Goal: Ask a question

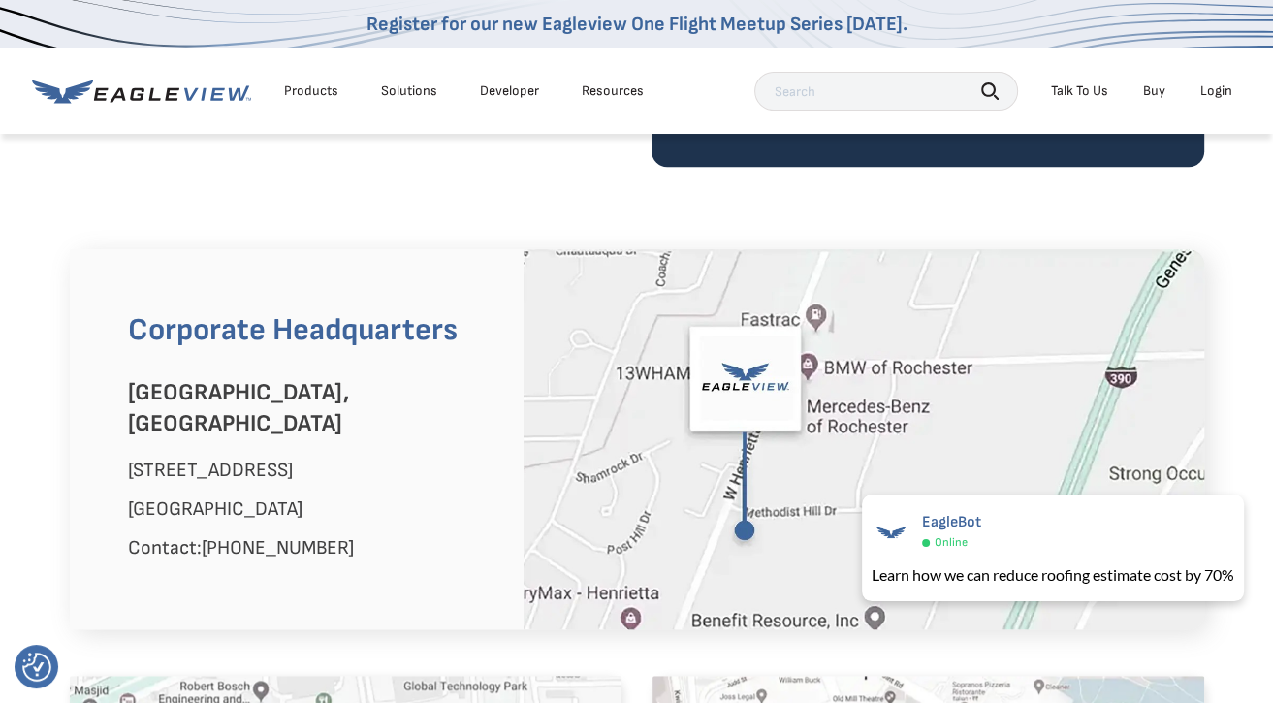
scroll to position [1096, 0]
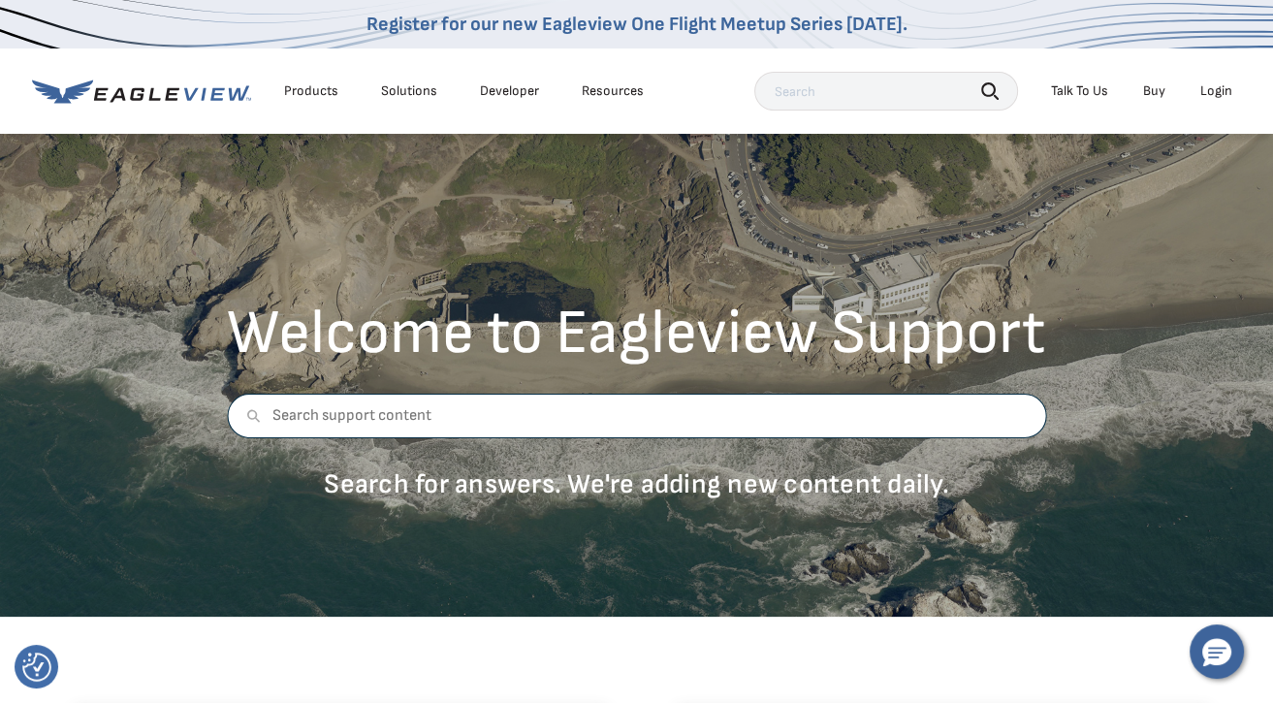
click at [751, 421] on input "text" at bounding box center [636, 416] width 819 height 45
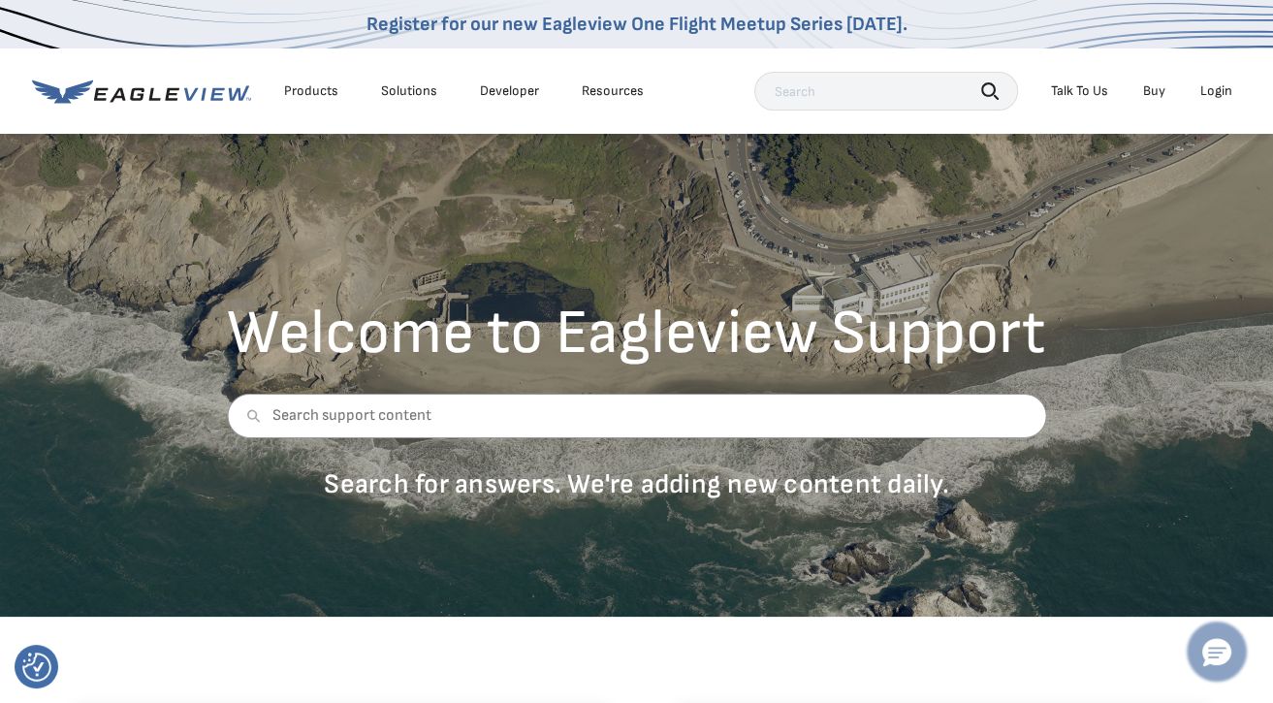
click at [1222, 647] on icon "Hello, have a question? Let’s chat." at bounding box center [1216, 653] width 29 height 28
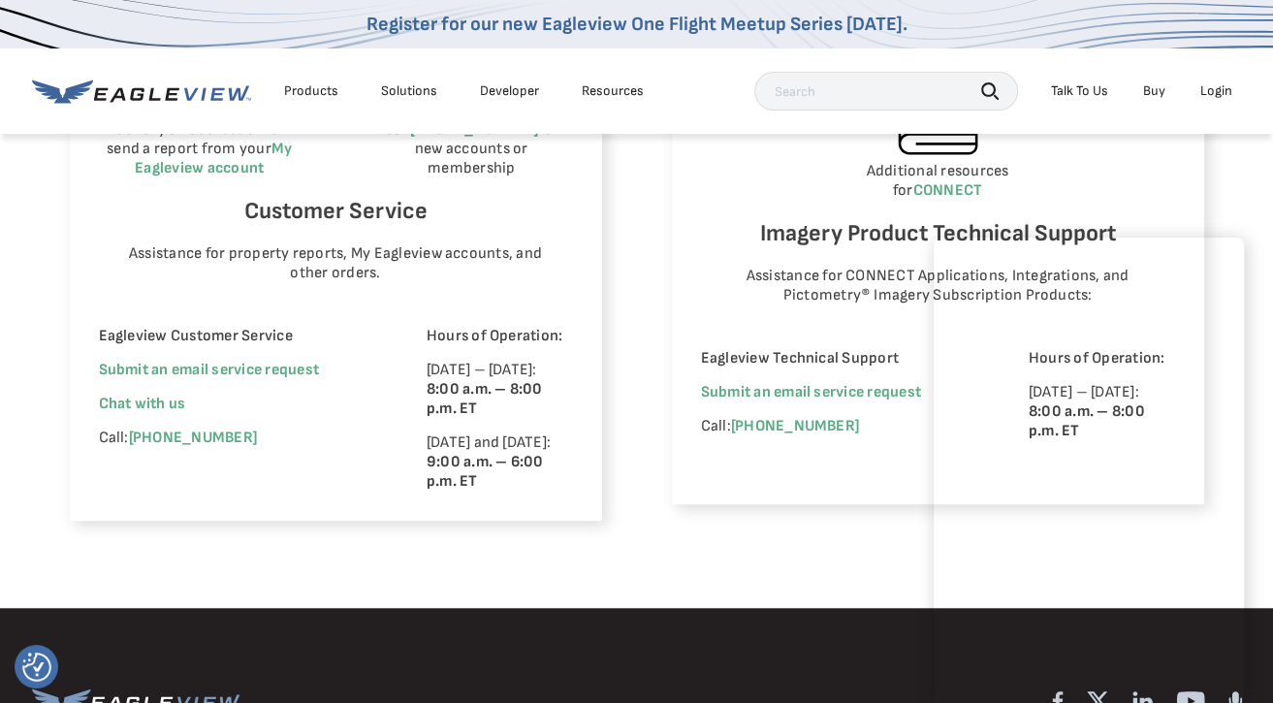
scroll to position [1256, 7]
